Goal: Task Accomplishment & Management: Use online tool/utility

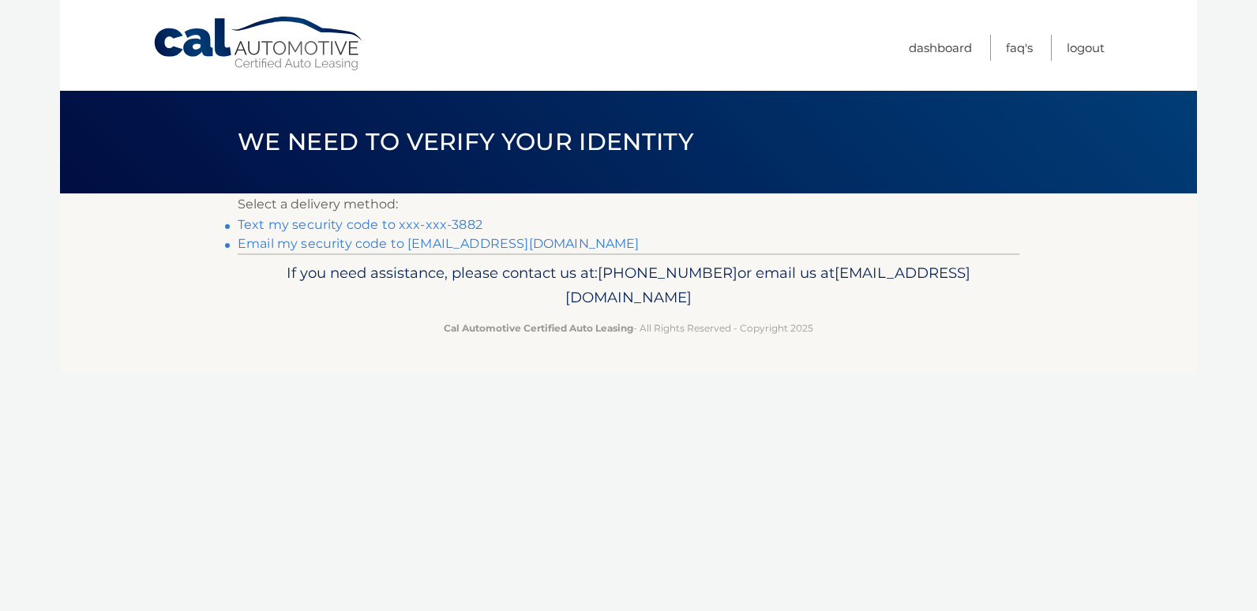
click at [361, 225] on link "Text my security code to xxx-xxx-3882" at bounding box center [360, 224] width 245 height 15
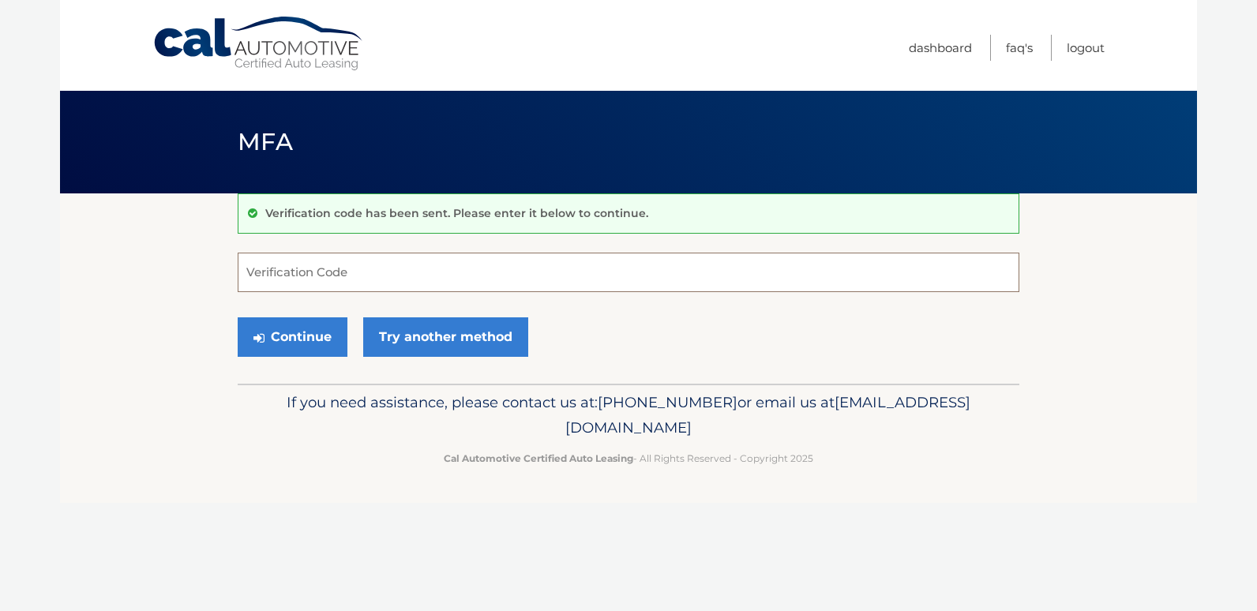
click at [362, 272] on input "Verification Code" at bounding box center [629, 272] width 782 height 39
type input "365957"
click at [309, 336] on button "Continue" at bounding box center [293, 336] width 110 height 39
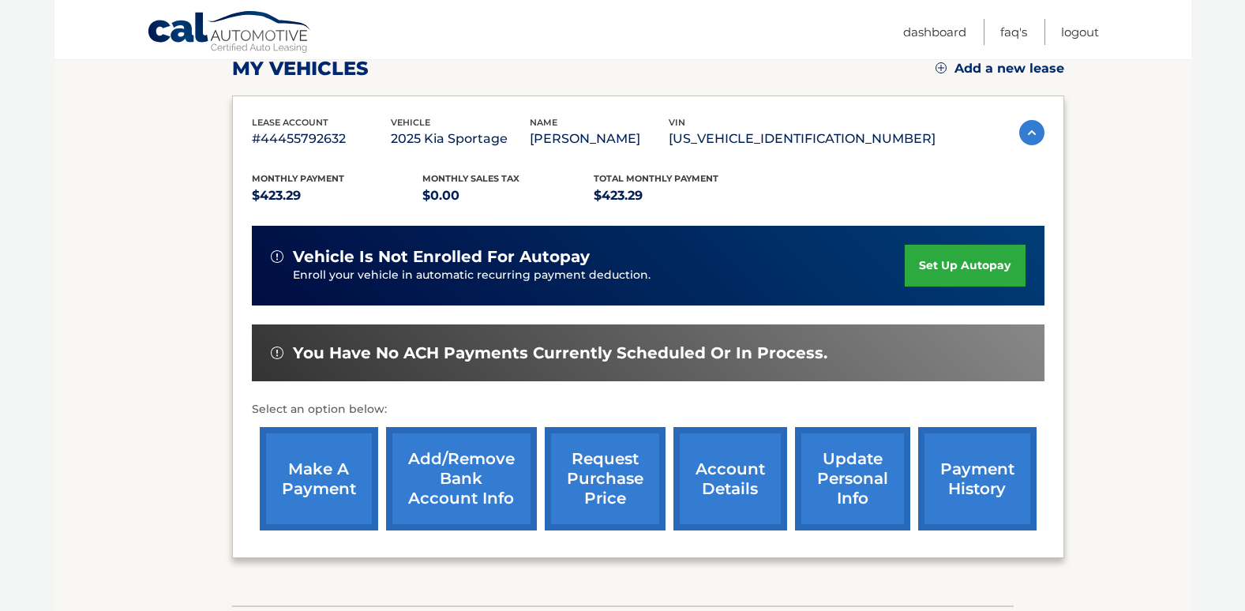
scroll to position [233, 0]
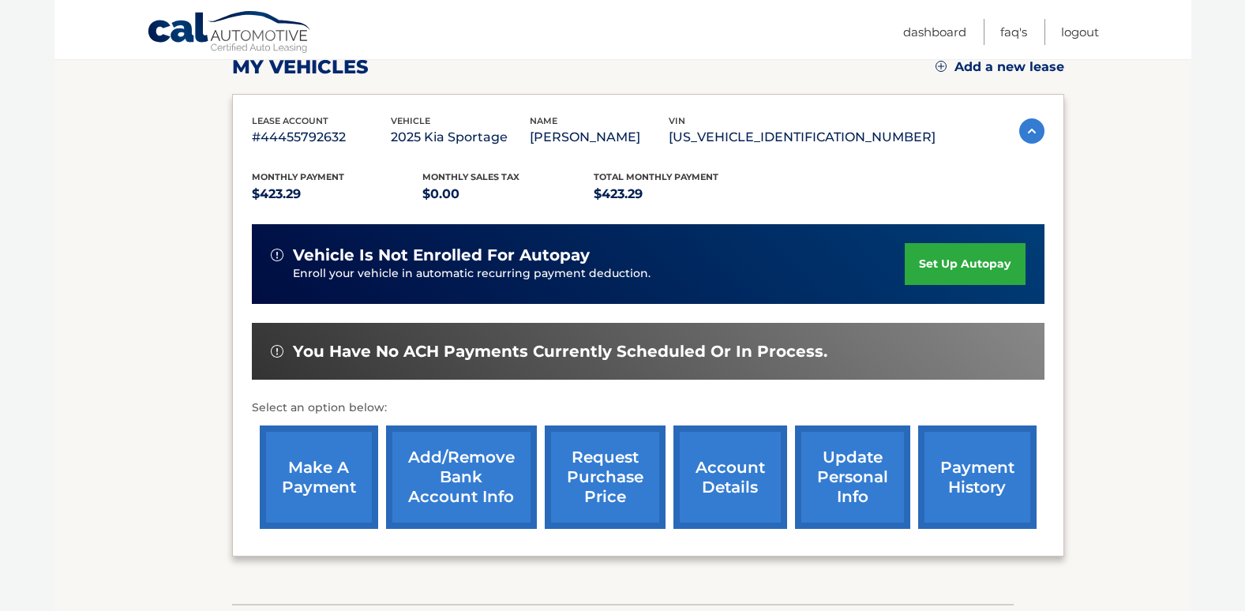
click at [307, 477] on link "make a payment" at bounding box center [319, 477] width 118 height 103
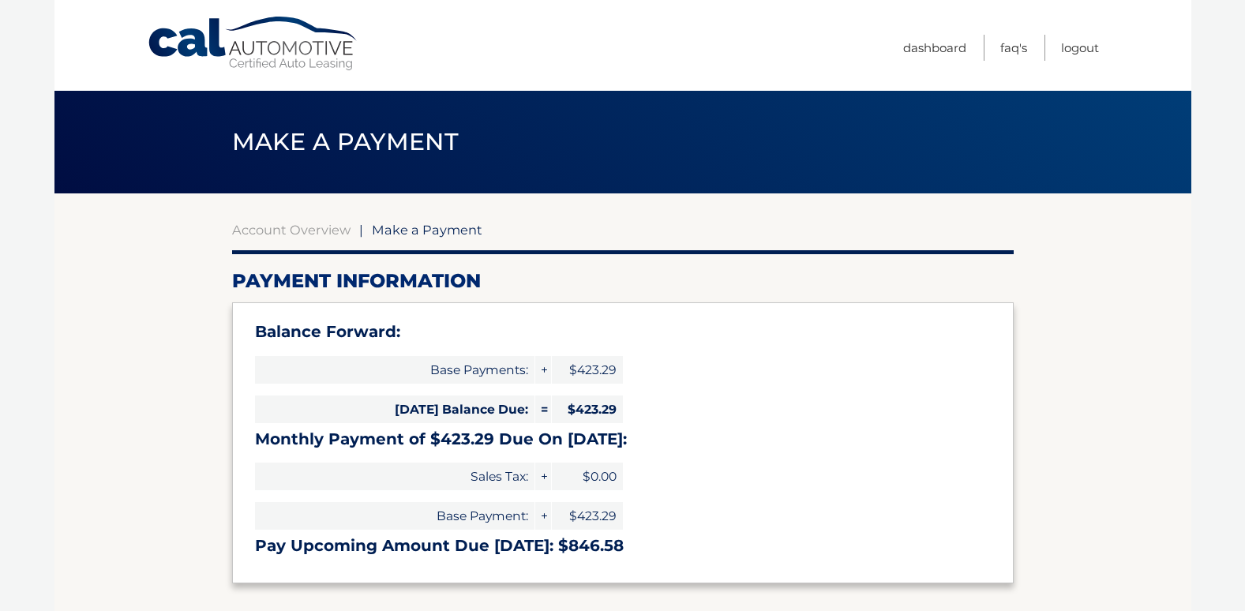
select select "ZWI4ZTRmZTItNTExYy00YTM4LTkxYWUtNjYzYzQ3ZDY3NTRk"
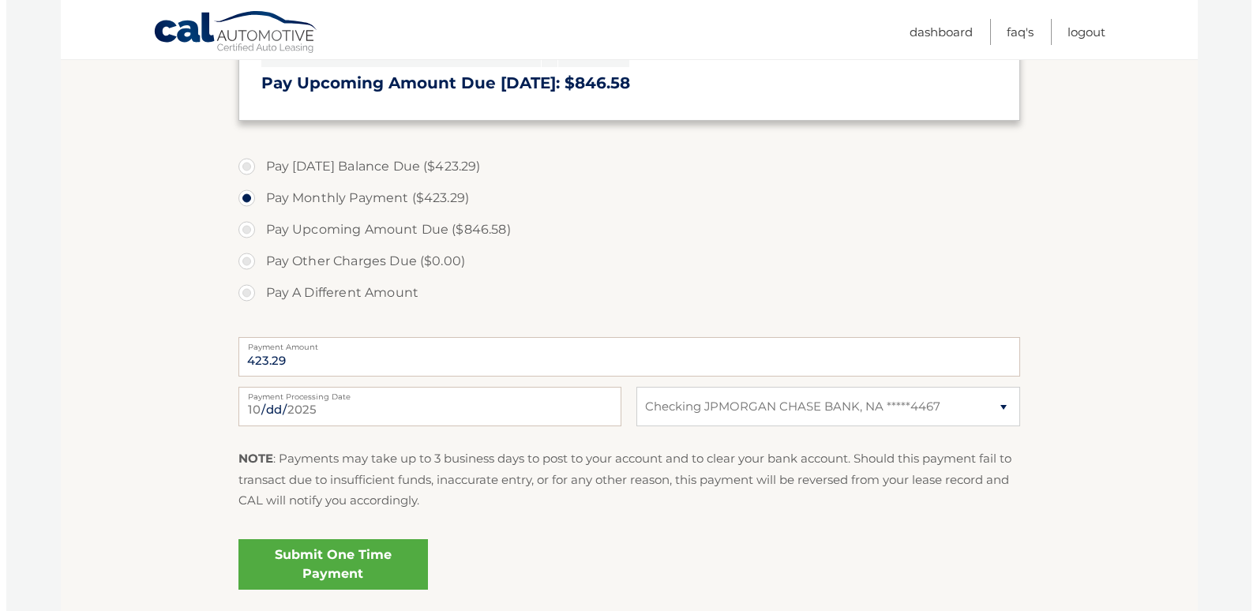
scroll to position [464, 0]
click at [317, 554] on link "Submit One Time Payment" at bounding box center [326, 563] width 189 height 51
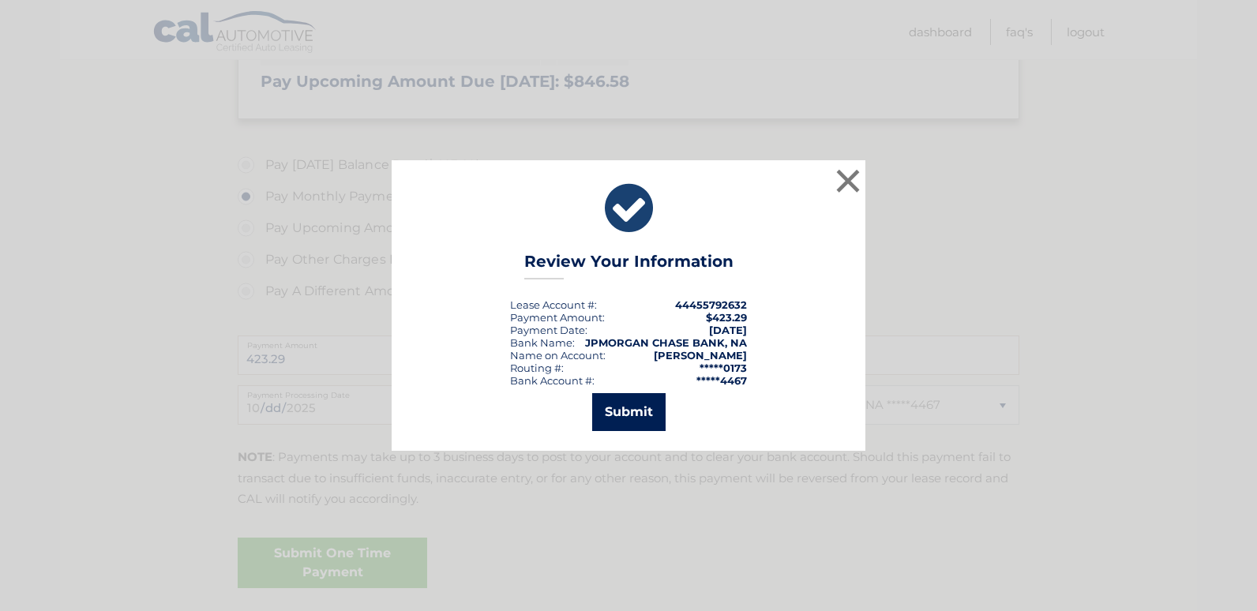
click at [636, 409] on button "Submit" at bounding box center [628, 412] width 73 height 38
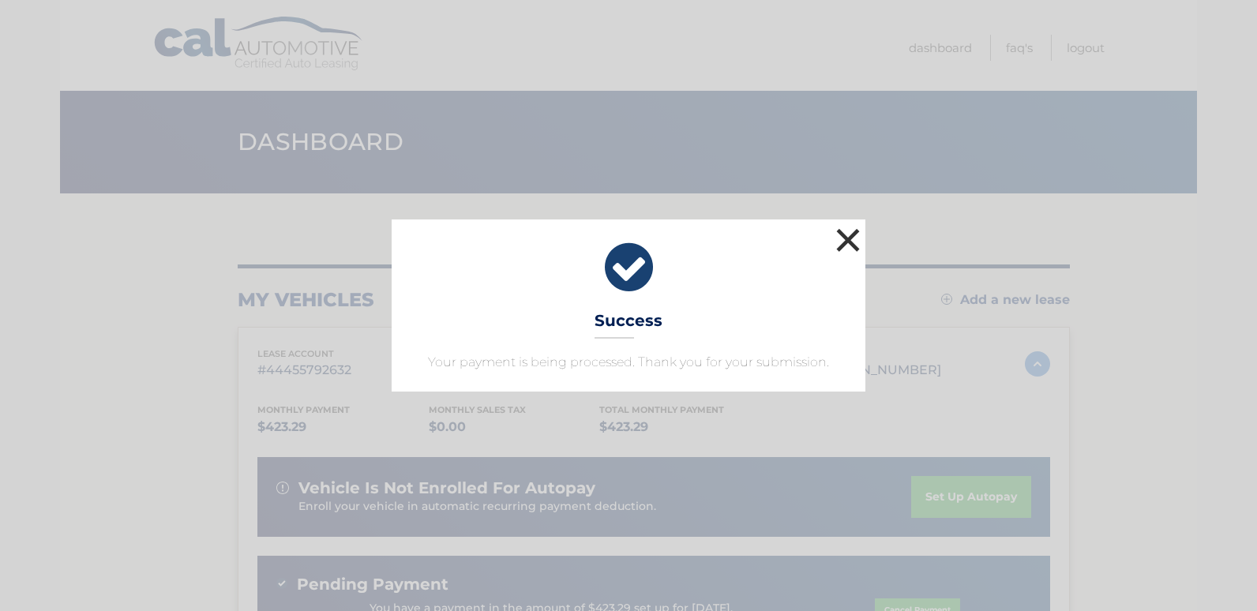
click at [850, 235] on button "×" at bounding box center [848, 240] width 32 height 32
